Goal: Use online tool/utility: Utilize a website feature to perform a specific function

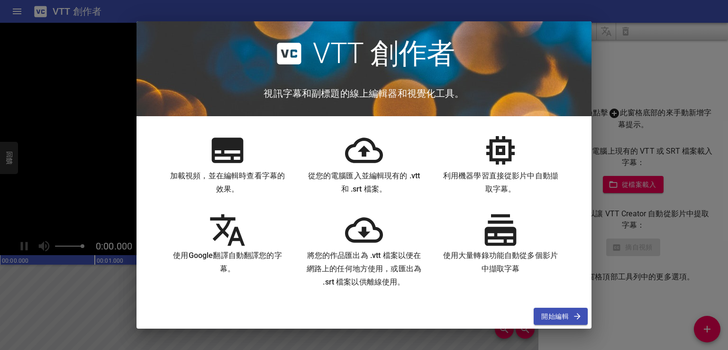
click at [573, 311] on icon "button" at bounding box center [577, 315] width 9 height 9
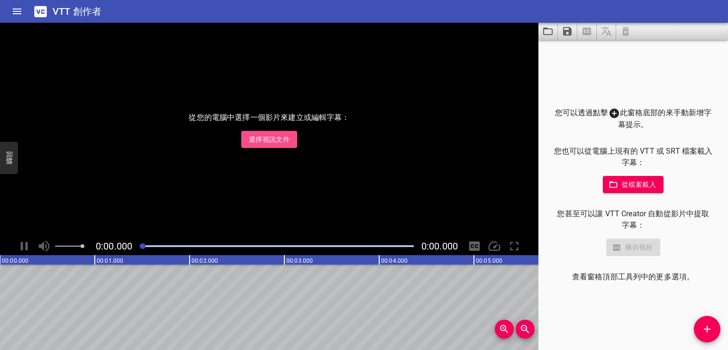
click at [278, 138] on font "選擇視訊文件" at bounding box center [269, 140] width 41 height 8
click at [704, 329] on icon "新增提示" at bounding box center [706, 328] width 11 height 11
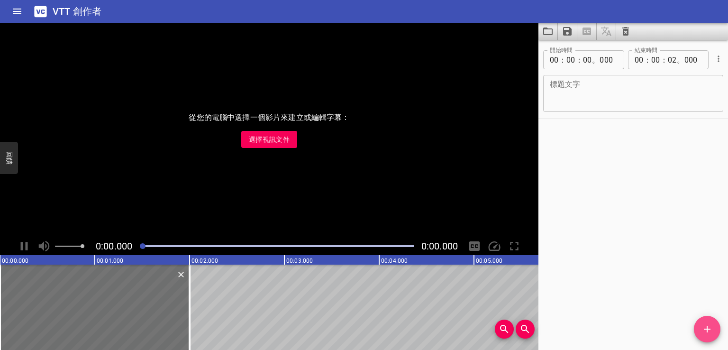
click at [704, 329] on icon "新增提示" at bounding box center [706, 328] width 11 height 11
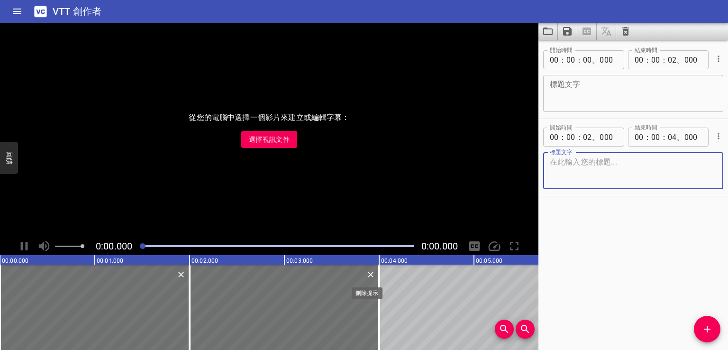
click at [370, 274] on icon "刪除" at bounding box center [370, 274] width 9 height 9
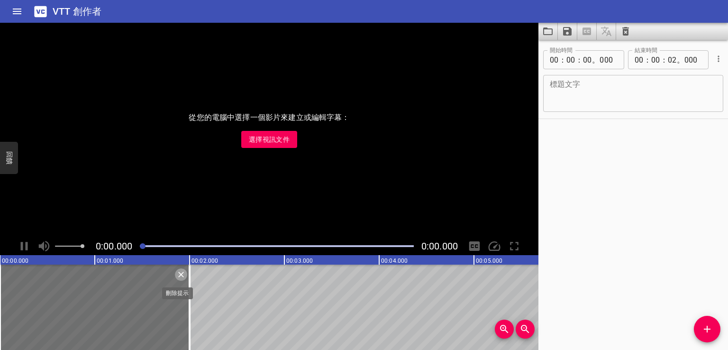
click at [185, 274] on icon "刪除" at bounding box center [180, 274] width 9 height 9
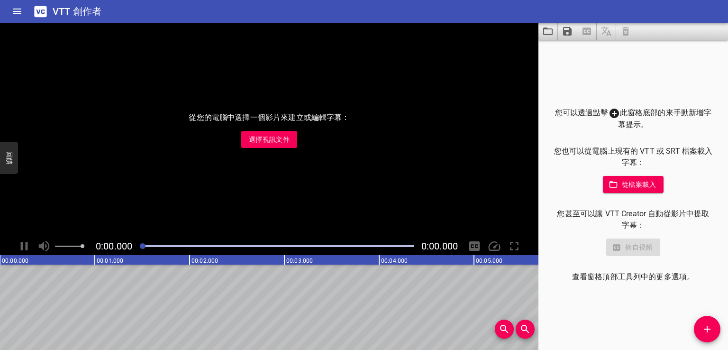
click at [260, 137] on font "選擇視訊文件" at bounding box center [269, 140] width 41 height 8
click at [18, 14] on icon "家" at bounding box center [17, 12] width 9 height 6
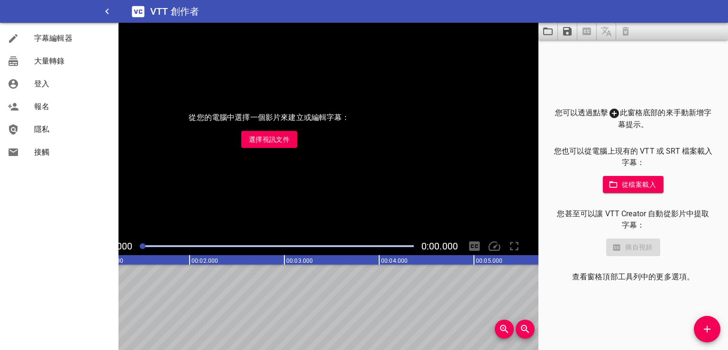
click at [215, 46] on div "從您的電腦中選擇一個影片來建立或編輯字幕： 選擇視訊文件" at bounding box center [269, 130] width 538 height 214
click at [156, 127] on div "從您的電腦中選擇一個影片來建立或編輯字幕： 選擇視訊文件" at bounding box center [269, 130] width 538 height 214
click at [106, 12] on icon "button" at bounding box center [106, 11] width 11 height 11
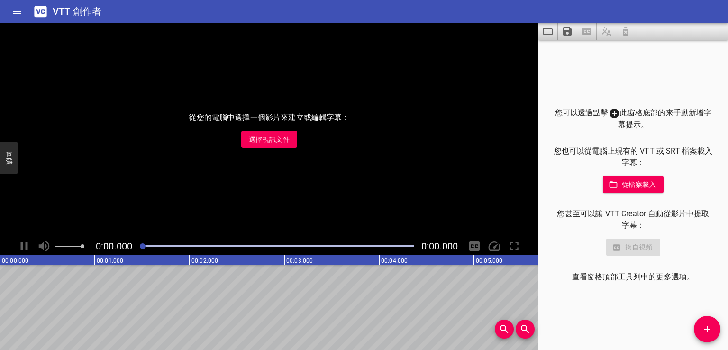
click at [252, 136] on font "選擇視訊文件" at bounding box center [269, 140] width 41 height 8
click at [626, 187] on font "從檔案載入" at bounding box center [639, 185] width 34 height 8
